Goal: Transaction & Acquisition: Purchase product/service

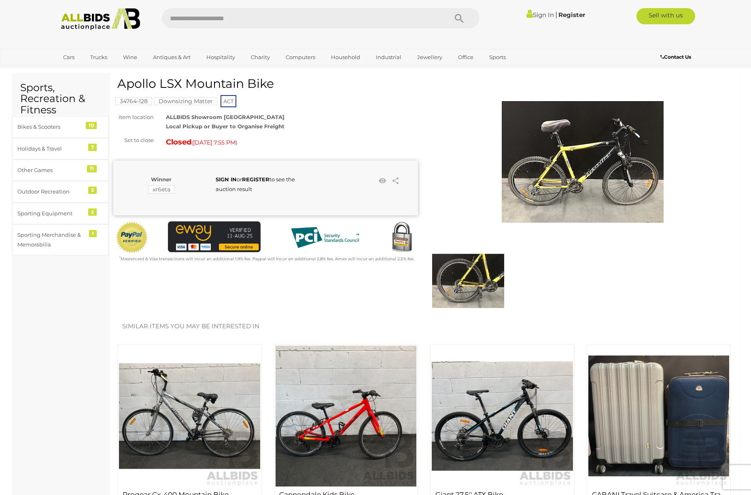
scroll to position [16, 0]
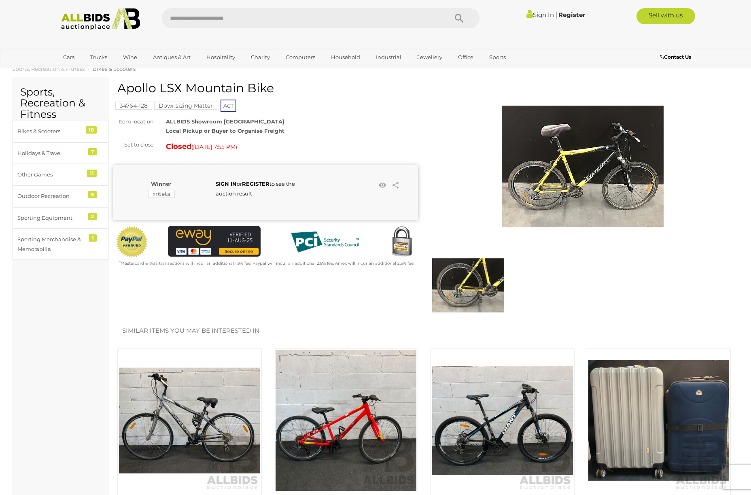
click at [578, 163] on img at bounding box center [583, 166] width 162 height 162
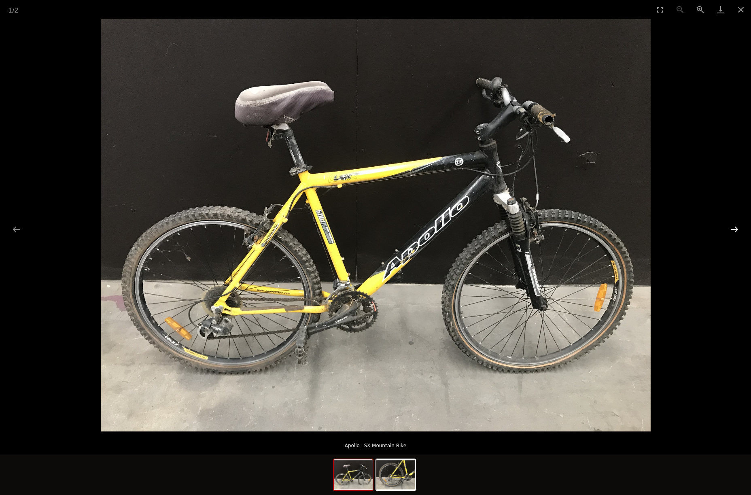
click at [736, 229] on button "Next slide" at bounding box center [734, 229] width 17 height 16
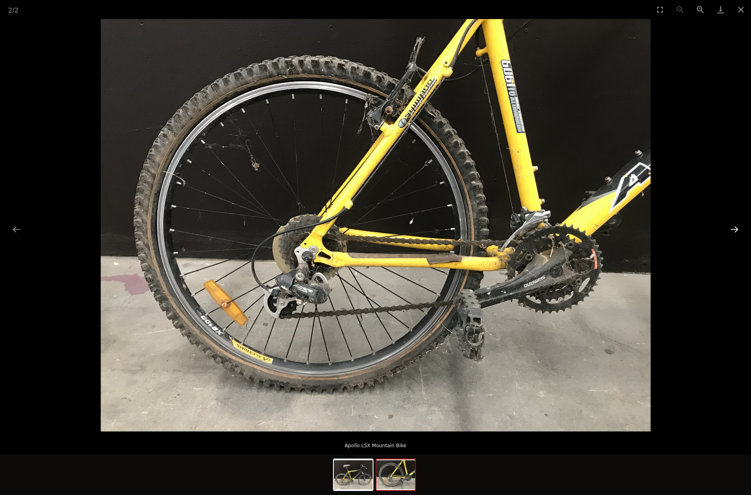
click at [736, 229] on button "Next slide" at bounding box center [734, 229] width 17 height 16
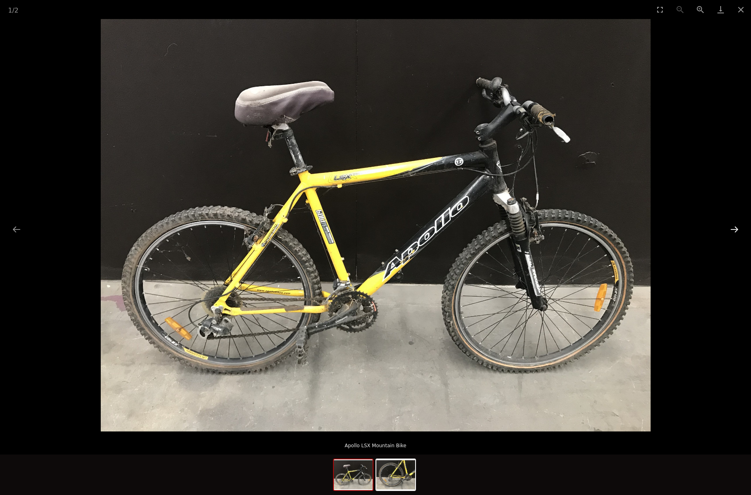
click at [736, 229] on button "Next slide" at bounding box center [734, 229] width 17 height 16
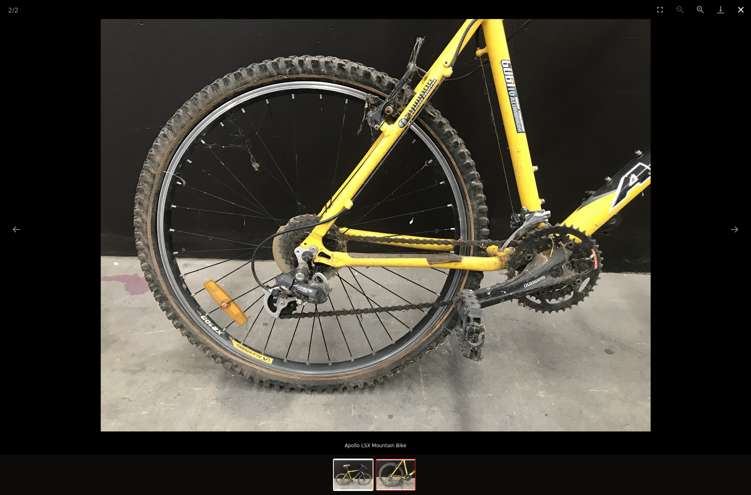
click at [743, 9] on button "Close gallery" at bounding box center [741, 9] width 20 height 19
